Goal: Task Accomplishment & Management: Use online tool/utility

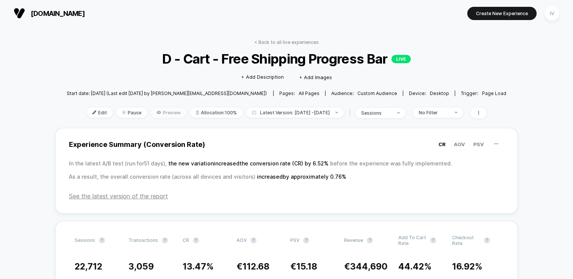
click at [153, 114] on span "Preview" at bounding box center [169, 113] width 36 height 10
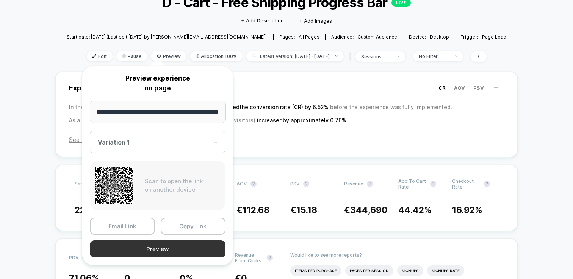
scroll to position [59, 0]
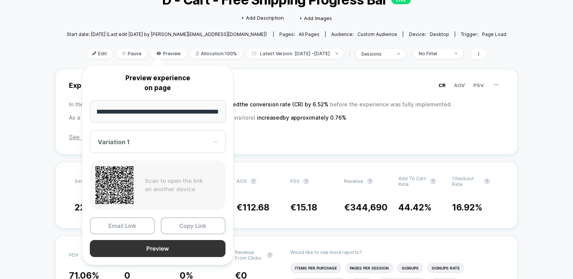
click at [189, 242] on button "Preview" at bounding box center [158, 248] width 136 height 17
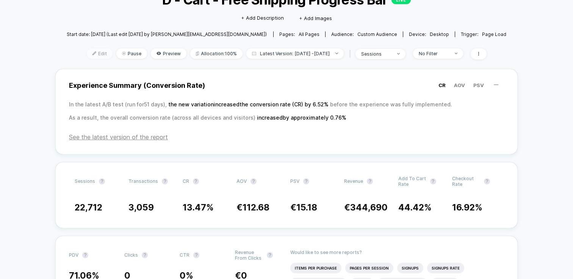
click at [92, 55] on span "Edit" at bounding box center [100, 54] width 26 height 10
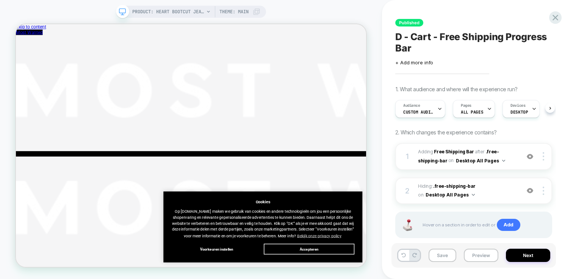
scroll to position [0, 0]
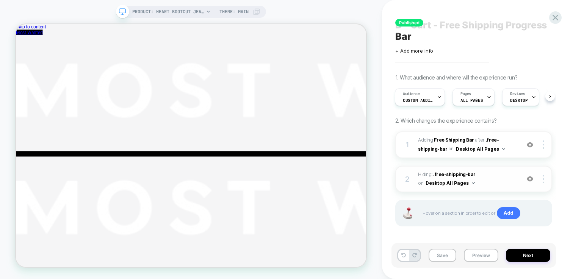
scroll to position [13, 0]
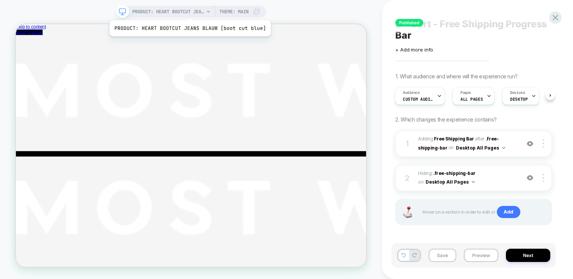
click at [188, 11] on span "PRODUCT: HEART BOOTCUT JEANS BLAUW [boot cut blue]" at bounding box center [168, 12] width 72 height 12
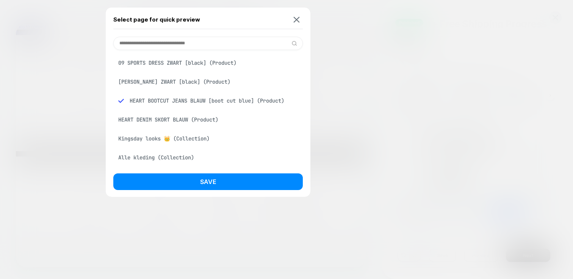
click at [198, 81] on div "[PERSON_NAME] ZWART [black] (Product)" at bounding box center [208, 82] width 190 height 14
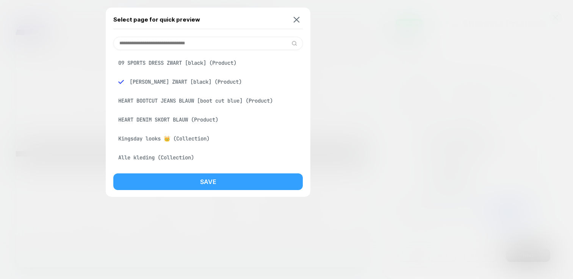
click at [279, 180] on button "Save" at bounding box center [208, 182] width 190 height 17
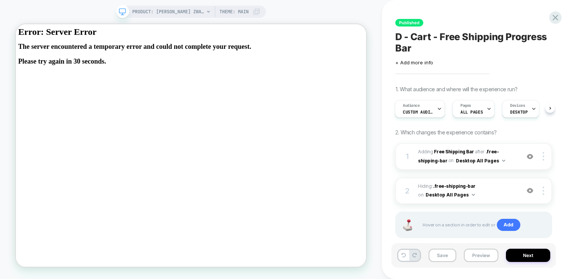
scroll to position [0, 1]
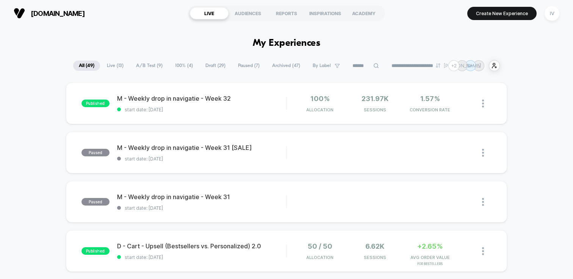
click at [181, 64] on span "100% ( 4 )" at bounding box center [183, 66] width 29 height 10
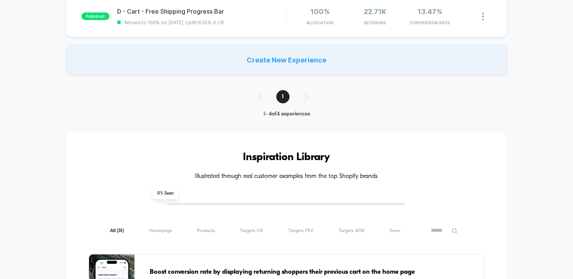
scroll to position [83, 0]
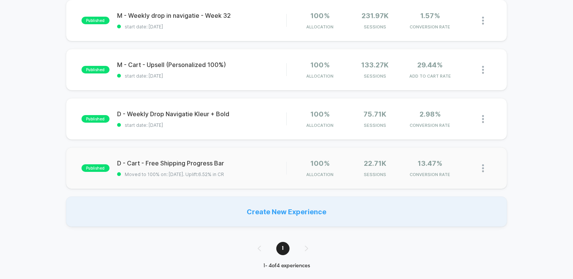
click at [270, 159] on div "published D - Cart - Free Shipping Progress Bar Moved to 100% on: [DATE] . Upli…" at bounding box center [286, 168] width 441 height 42
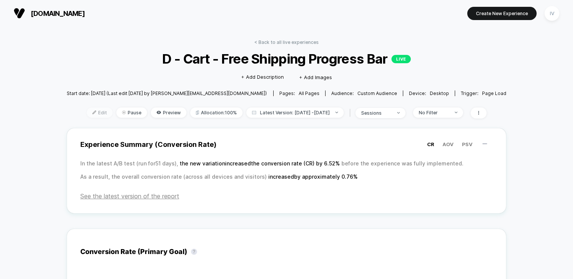
click at [89, 110] on span "Edit" at bounding box center [100, 113] width 26 height 10
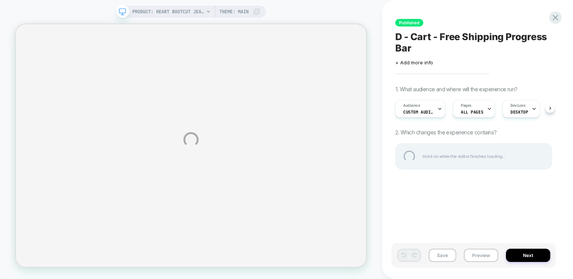
click at [176, 10] on div "PRODUCT: HEART BOOTCUT JEANS BLAUW [boot cut blue] PRODUCT: HEART BOOTCUT JEANS…" at bounding box center [286, 139] width 573 height 279
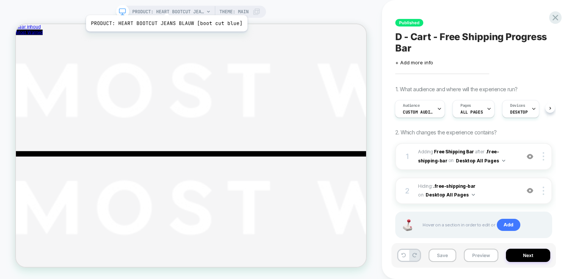
click at [165, 6] on span "PRODUCT: HEART BOOTCUT JEANS BLAUW [boot cut blue]" at bounding box center [168, 12] width 72 height 12
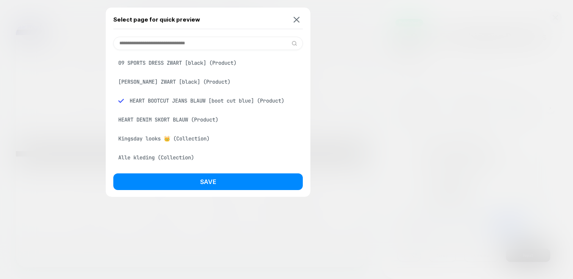
click at [168, 79] on div "[PERSON_NAME] ZWART [black] (Product)" at bounding box center [208, 82] width 190 height 14
click at [262, 169] on div "Select page for quick preview 09 SPORTS DRESS ZWART [black] (Product) [PERSON_N…" at bounding box center [208, 103] width 205 height 190
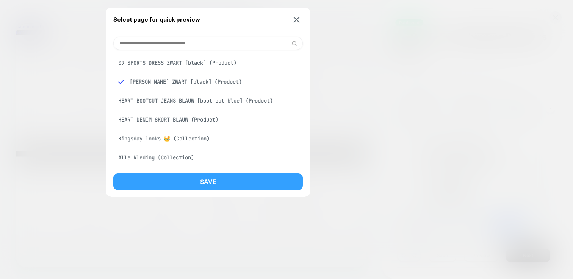
click at [266, 180] on button "Save" at bounding box center [208, 182] width 190 height 17
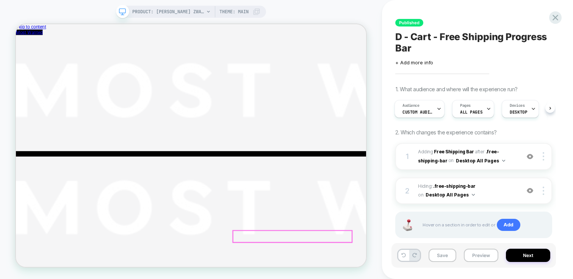
scroll to position [0, 0]
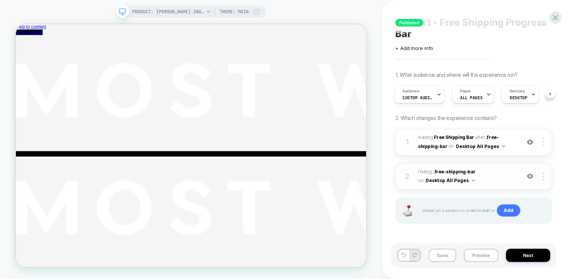
scroll to position [15, 0]
click at [433, 91] on div "Audience Custom Audience" at bounding box center [417, 93] width 45 height 17
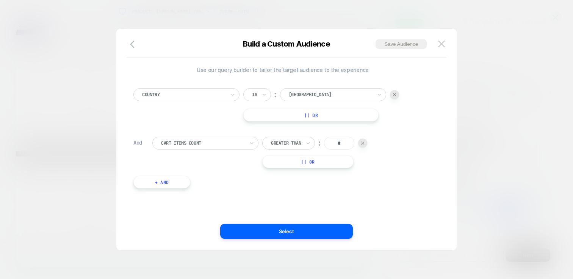
click at [364, 143] on img at bounding box center [362, 143] width 3 height 3
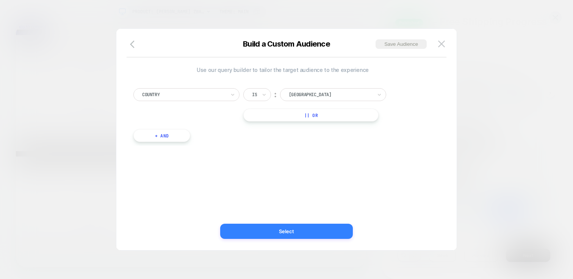
click at [332, 235] on button "Select" at bounding box center [286, 231] width 133 height 15
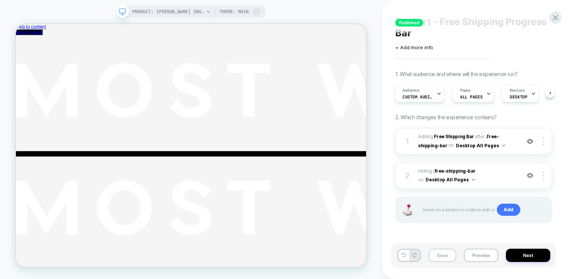
click at [447, 255] on button "Save" at bounding box center [443, 255] width 28 height 13
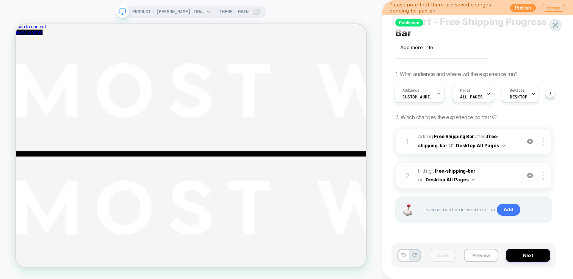
click at [521, 12] on div "Please note that there are saved changes pending for publish Publish Ignore" at bounding box center [477, 7] width 191 height 15
click at [521, 9] on button "Publish" at bounding box center [523, 8] width 26 height 8
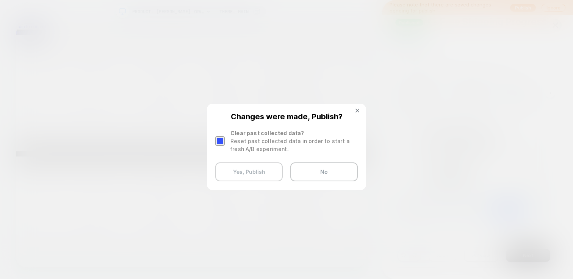
click at [253, 174] on button "Yes, Publish" at bounding box center [248, 172] width 67 height 19
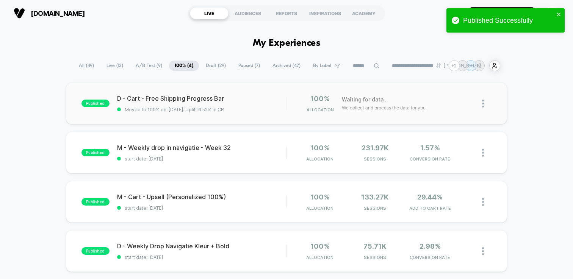
click at [243, 118] on div "published D - Cart - Free Shipping Progress Bar Moved to 100% on: [DATE] . Upli…" at bounding box center [286, 104] width 441 height 42
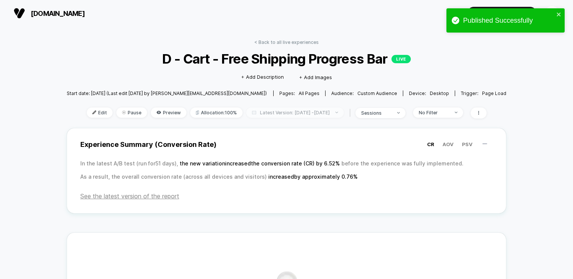
click at [315, 114] on span "Latest Version: [DATE] - [DATE]" at bounding box center [294, 113] width 97 height 10
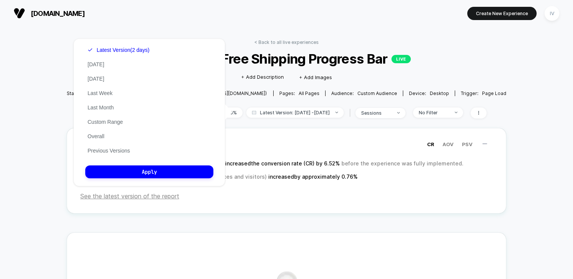
click at [113, 154] on div "Latest Version (2 days) [DATE] [DATE] Last Week Last Month Custom Range Overall…" at bounding box center [118, 100] width 66 height 115
click at [114, 153] on button "Previous Versions" at bounding box center [108, 150] width 47 height 7
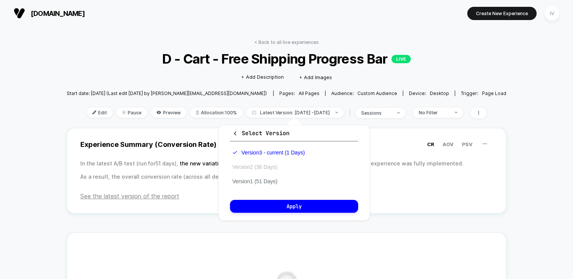
click at [271, 167] on button "Version 2 (36 Days)" at bounding box center [255, 167] width 50 height 7
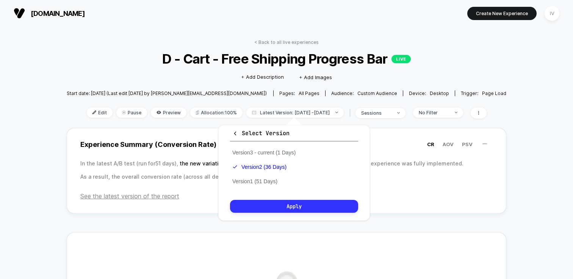
click at [304, 204] on button "Apply" at bounding box center [294, 206] width 128 height 13
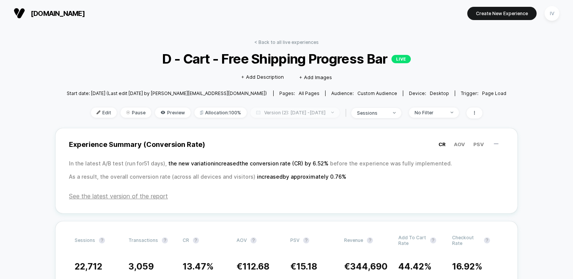
click at [311, 113] on span "Version (2): [DATE] - [DATE]" at bounding box center [295, 113] width 89 height 10
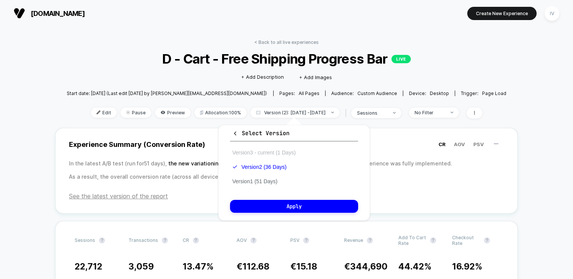
click at [281, 153] on button "Version 3 - current (1 Days)" at bounding box center [264, 152] width 68 height 7
click at [304, 197] on div "Select Version Version 3 - current (1 Days) Version 2 (36 Days) Version 1 (51 D…" at bounding box center [294, 173] width 152 height 96
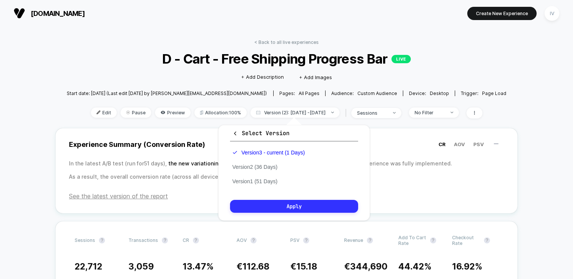
click at [310, 207] on button "Apply" at bounding box center [294, 206] width 128 height 13
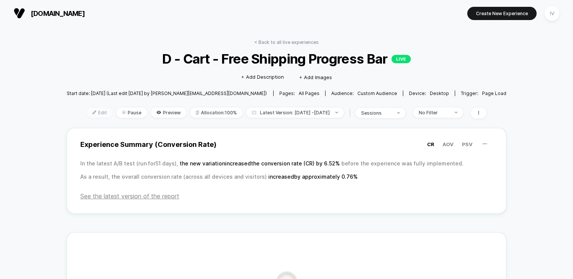
click at [92, 109] on span "Edit" at bounding box center [100, 113] width 26 height 10
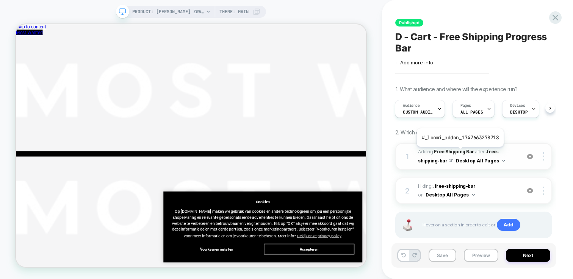
click at [459, 152] on b "Free Shipping Bar" at bounding box center [454, 152] width 40 height 6
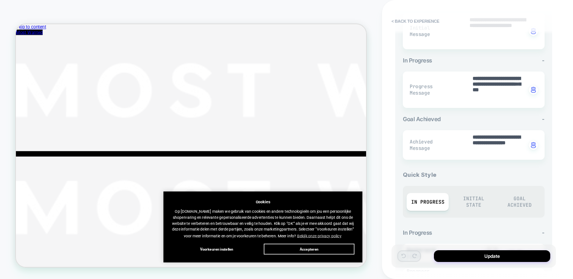
scroll to position [288, 0]
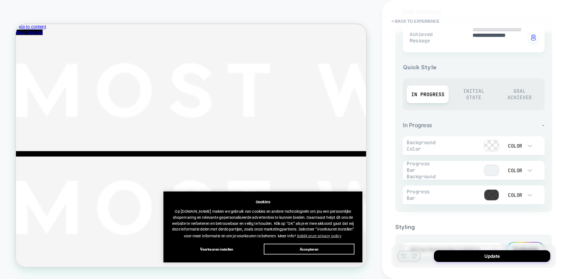
click at [472, 91] on div "Initial State" at bounding box center [474, 94] width 42 height 24
click at [514, 95] on div "Goal Achieved" at bounding box center [520, 94] width 42 height 24
click at [425, 93] on div "In Progress" at bounding box center [428, 95] width 42 height 18
drag, startPoint x: 439, startPoint y: 326, endPoint x: 445, endPoint y: 207, distance: 119.5
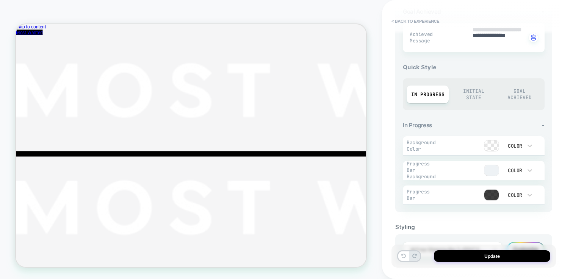
scroll to position [136, 0]
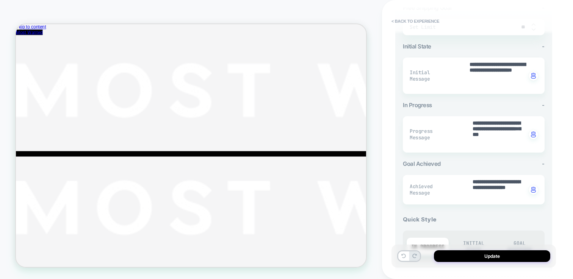
click at [485, 261] on button "Update" at bounding box center [492, 257] width 116 height 12
type textarea "*"
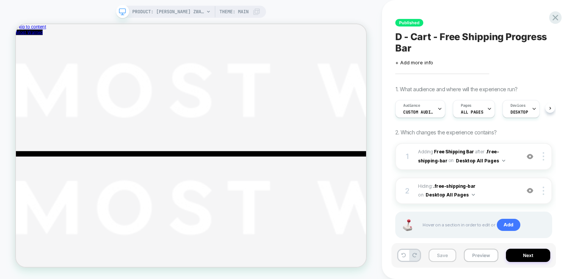
scroll to position [0, 0]
click at [448, 258] on button "Save" at bounding box center [443, 255] width 28 height 13
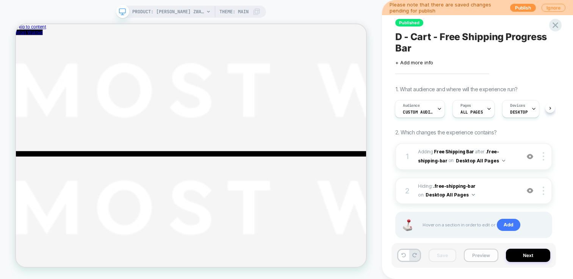
click at [473, 257] on button "Preview" at bounding box center [481, 255] width 34 height 13
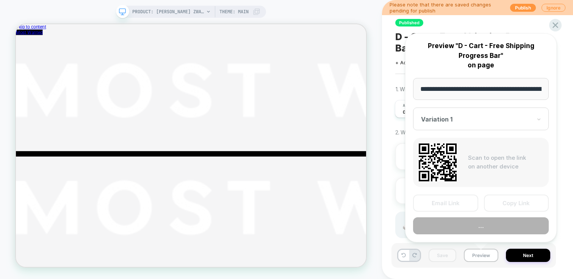
scroll to position [0, 105]
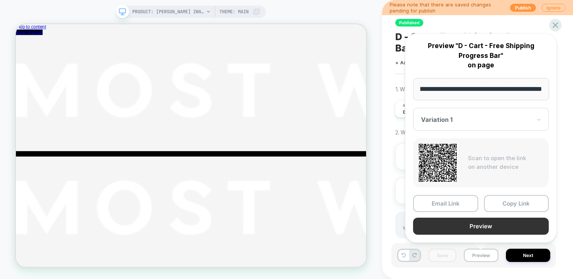
click at [482, 228] on button "Preview" at bounding box center [481, 226] width 136 height 17
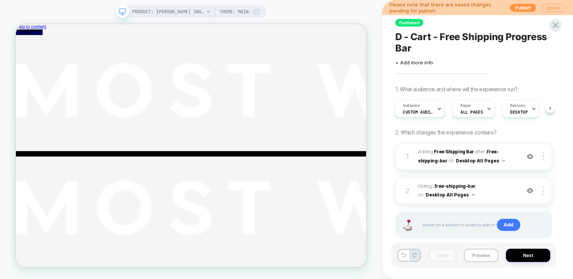
click at [547, 9] on button "Ignore" at bounding box center [554, 8] width 24 height 8
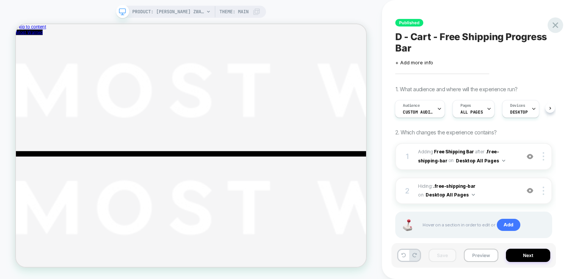
click at [553, 23] on icon at bounding box center [556, 25] width 6 height 6
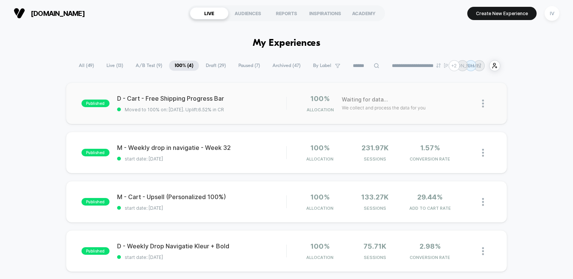
click at [261, 114] on div "published D - Cart - Free Shipping Progress Bar Moved to 100% on: [DATE] . Upli…" at bounding box center [286, 104] width 441 height 42
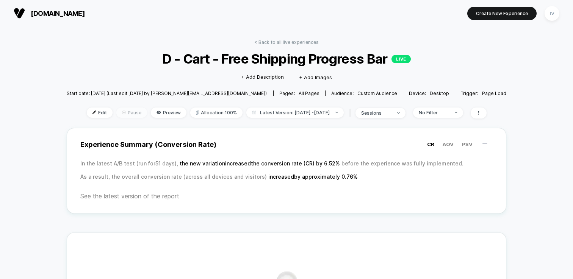
click at [119, 114] on span "Pause" at bounding box center [131, 113] width 31 height 10
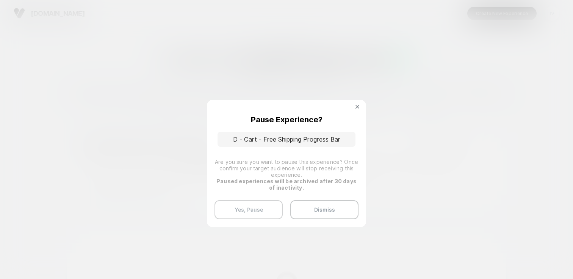
click at [256, 212] on button "Yes, Pause" at bounding box center [249, 210] width 68 height 19
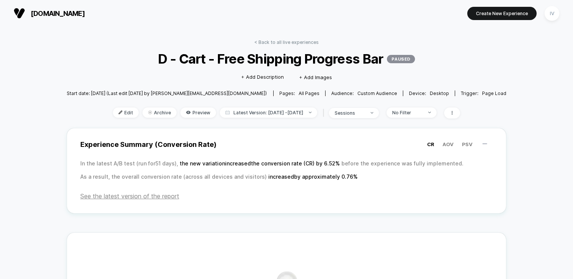
click at [306, 45] on div "< Back to all live experiences D - Cart - Free Shipping Progress Bar PAUSED Cli…" at bounding box center [287, 83] width 440 height 89
click at [306, 44] on link "< Back to all live experiences" at bounding box center [286, 42] width 64 height 6
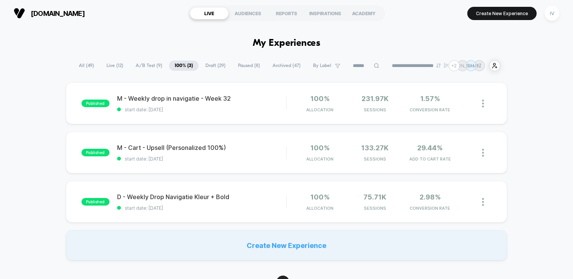
click at [214, 66] on span "Draft ( 29 )" at bounding box center [215, 66] width 31 height 10
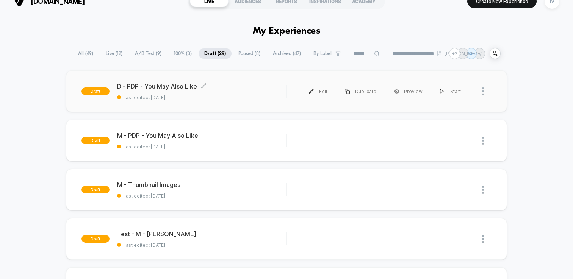
scroll to position [11, 0]
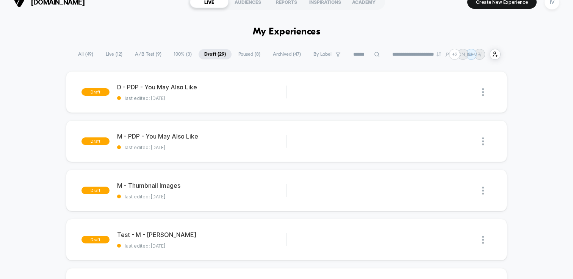
click at [176, 56] on span "100% ( 3 )" at bounding box center [182, 54] width 29 height 10
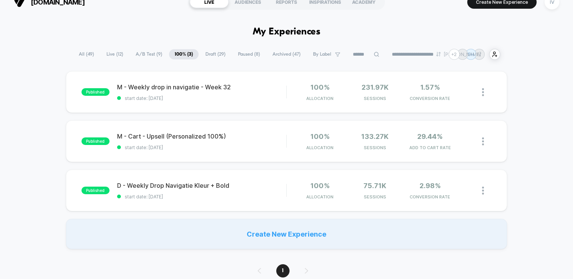
click at [148, 55] on span "A/B Test ( 9 )" at bounding box center [149, 54] width 38 height 10
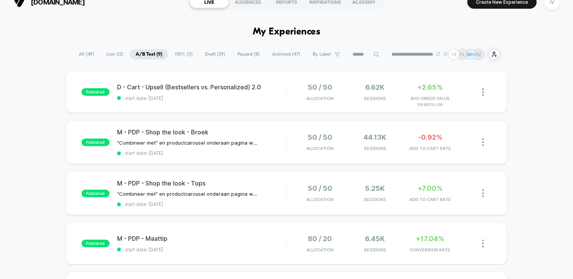
click at [208, 55] on span "Draft ( 29 )" at bounding box center [214, 54] width 31 height 10
